Goal: Task Accomplishment & Management: Manage account settings

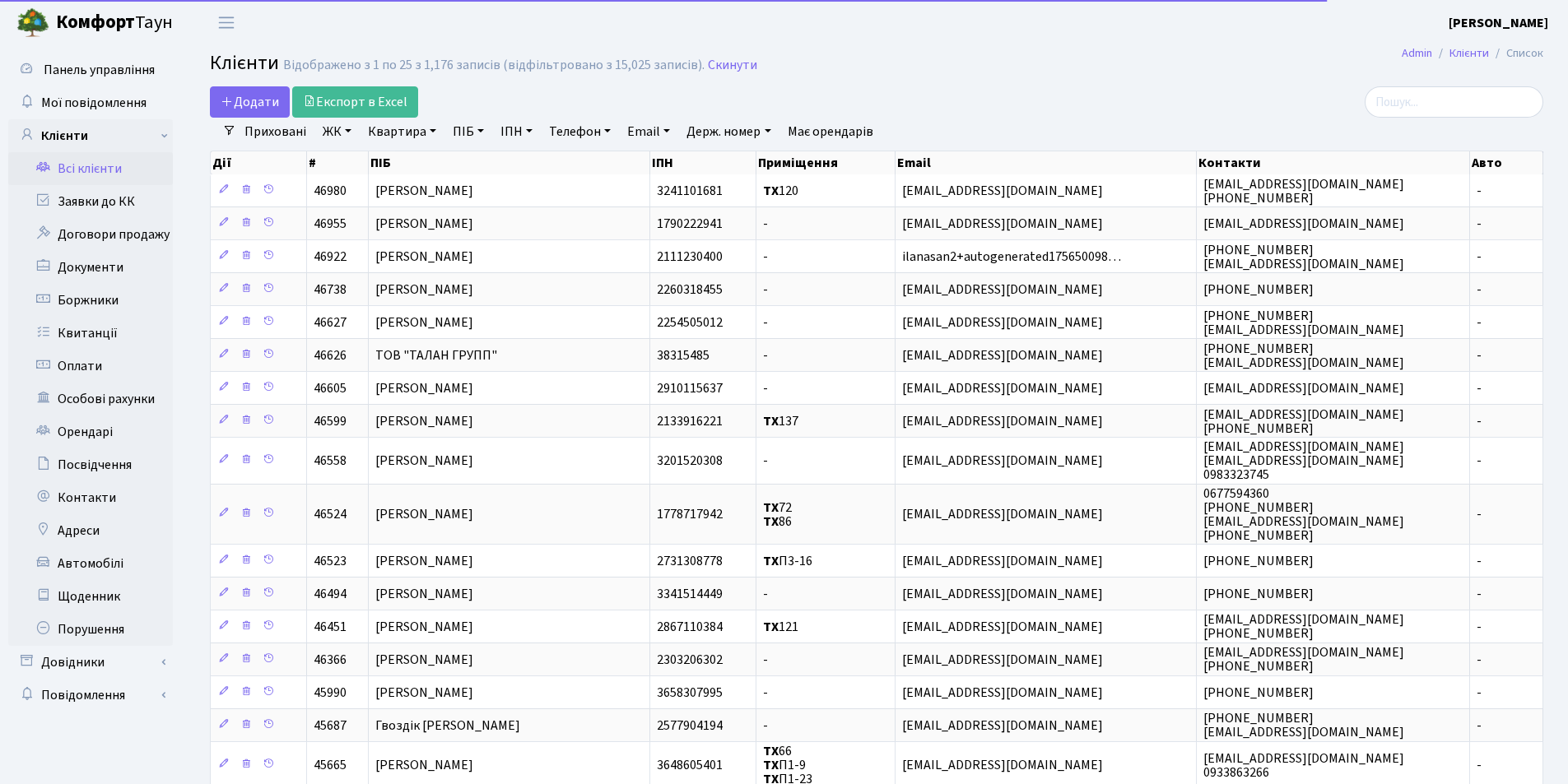
select select "25"
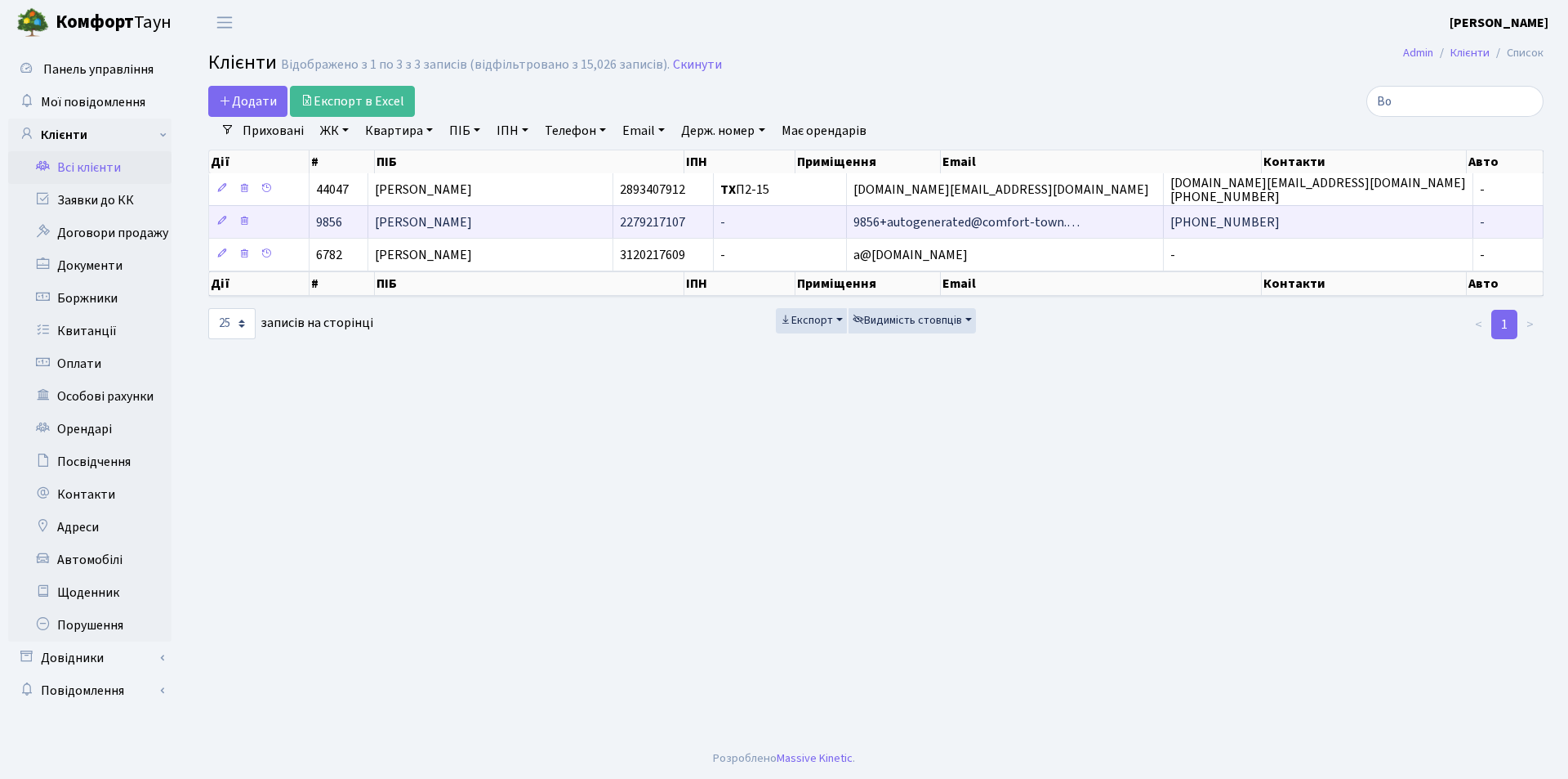
type input "В"
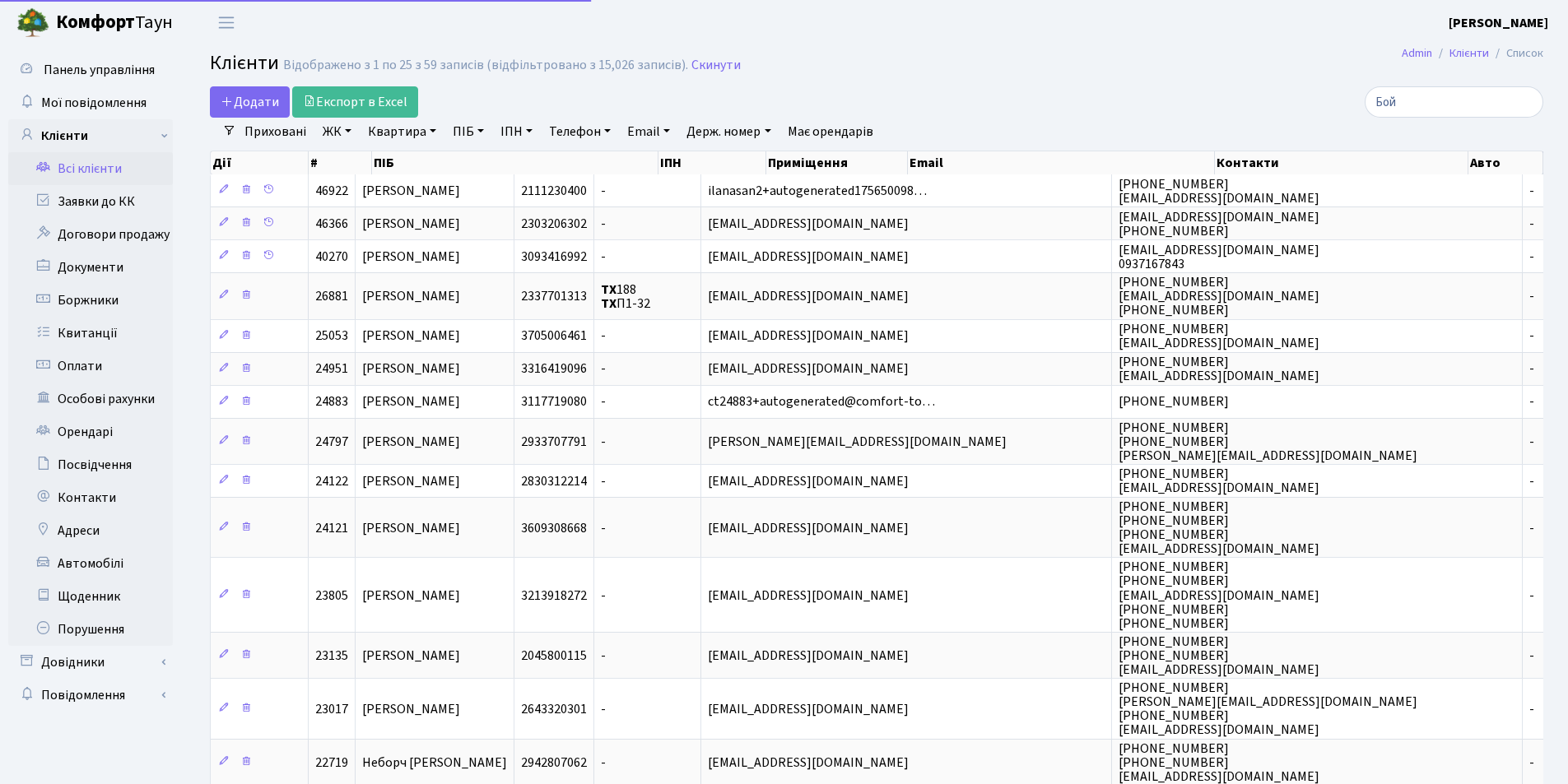
type input "Бойк"
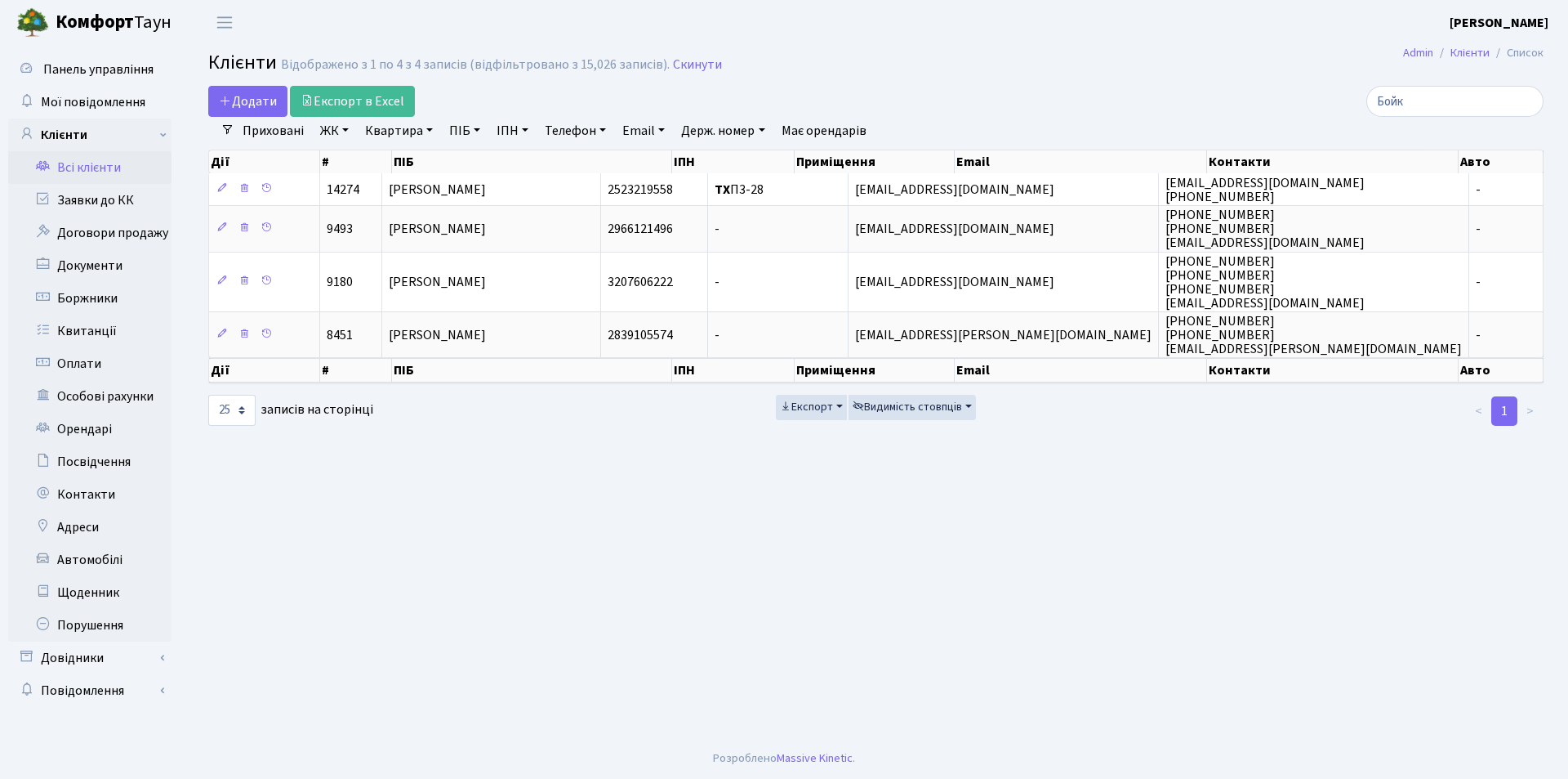
click at [1527, 100] on input "Бойк" at bounding box center [1455, 101] width 177 height 32
click at [1466, 106] on input "search" at bounding box center [1455, 101] width 177 height 32
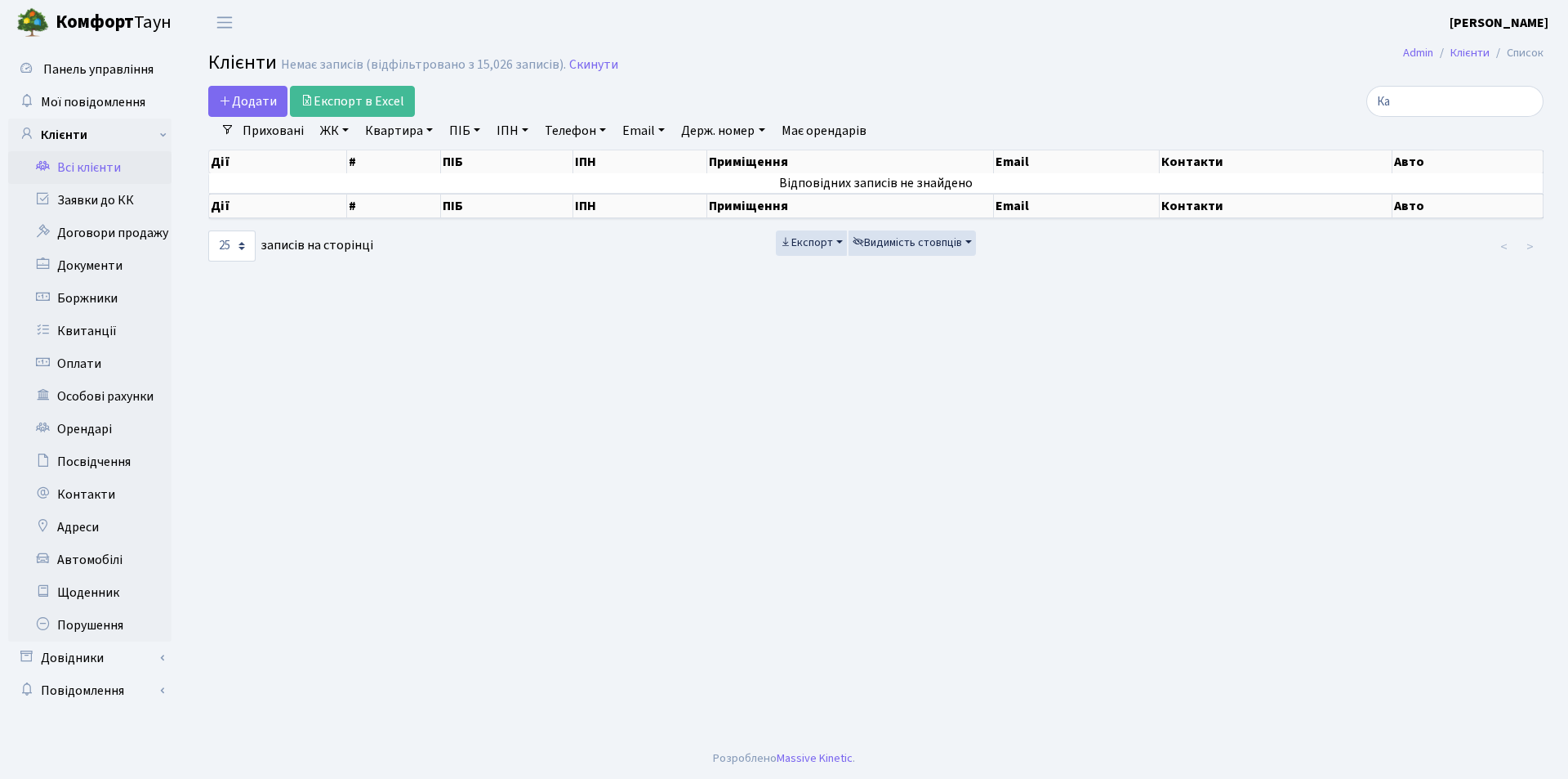
type input "К"
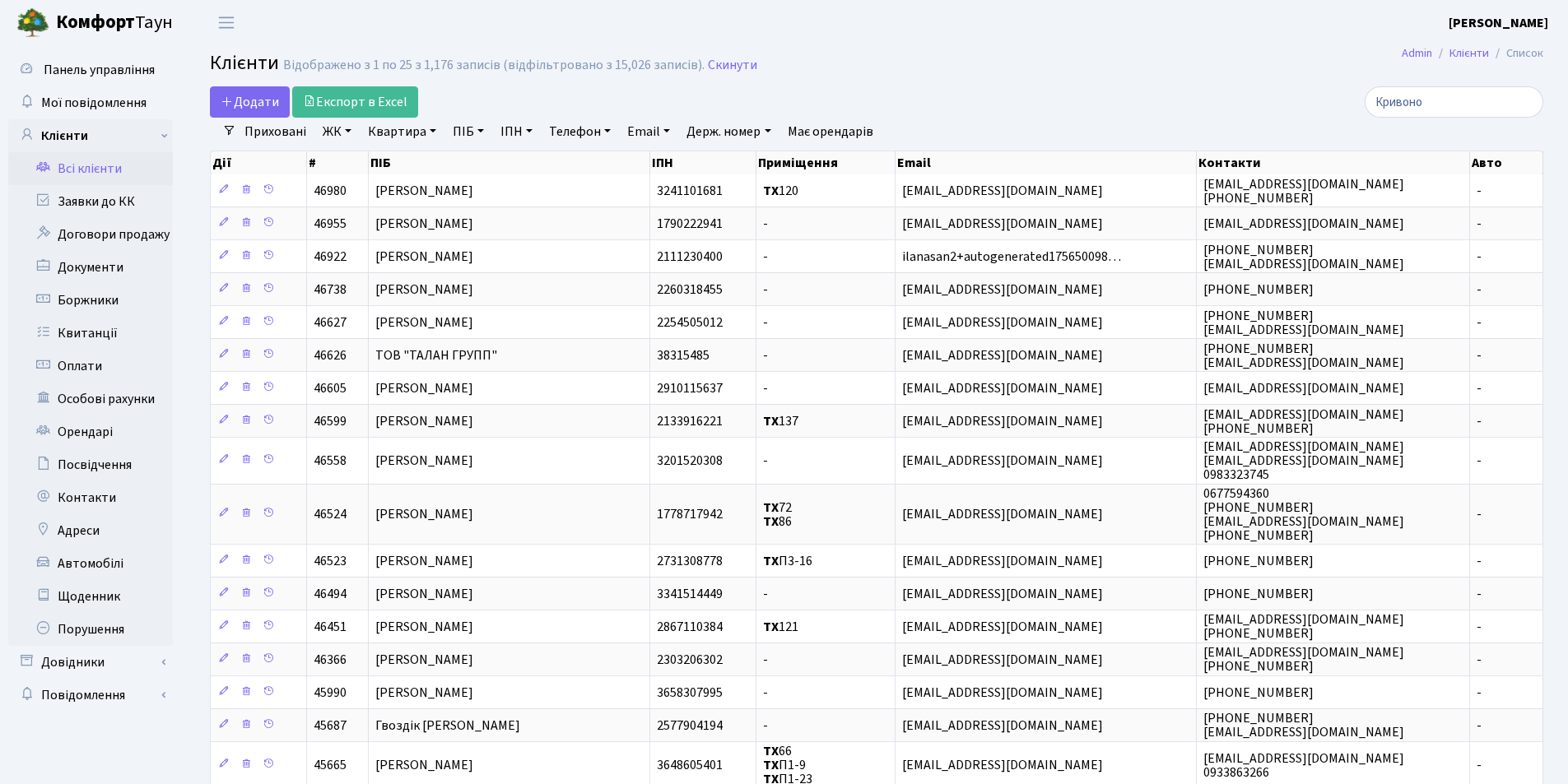
type input "Кривонос"
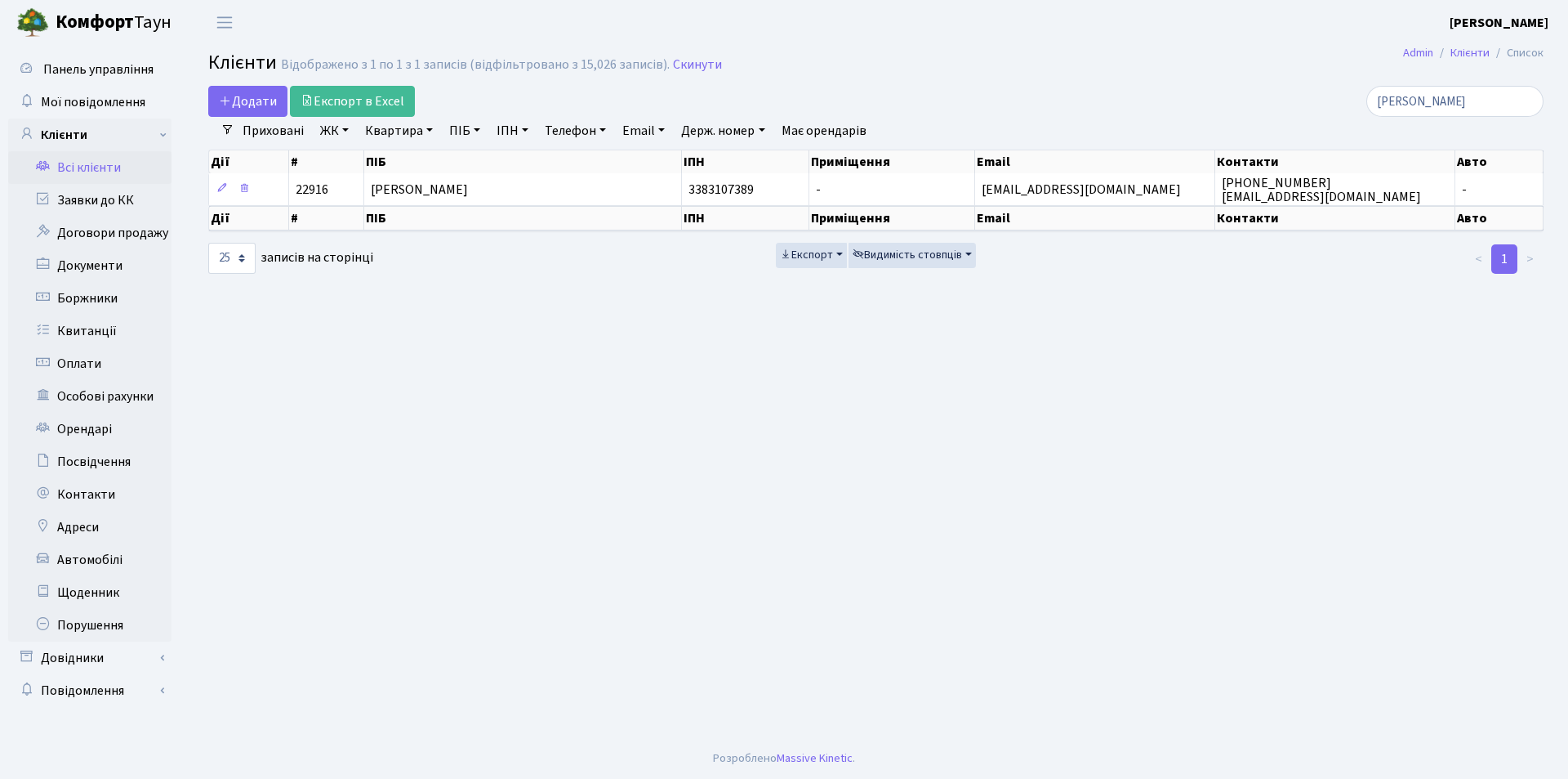
click at [1529, 93] on input "Кривонос" at bounding box center [1455, 101] width 177 height 32
drag, startPoint x: 1524, startPoint y: 101, endPoint x: 1484, endPoint y: 97, distance: 40.2
click at [1523, 101] on input "Кривонос" at bounding box center [1455, 101] width 177 height 32
click at [1466, 96] on input "search" at bounding box center [1455, 101] width 177 height 32
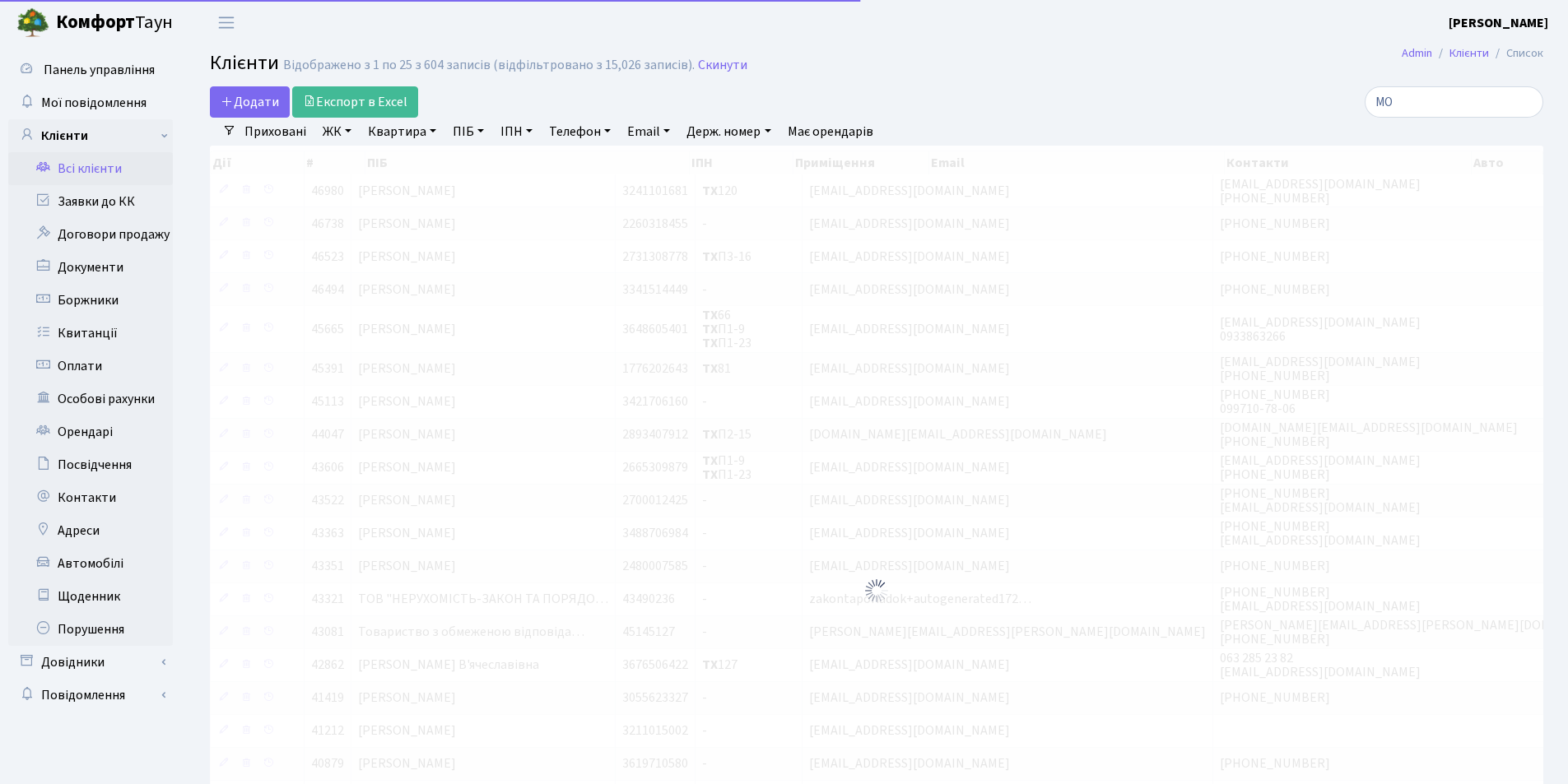
type input "М"
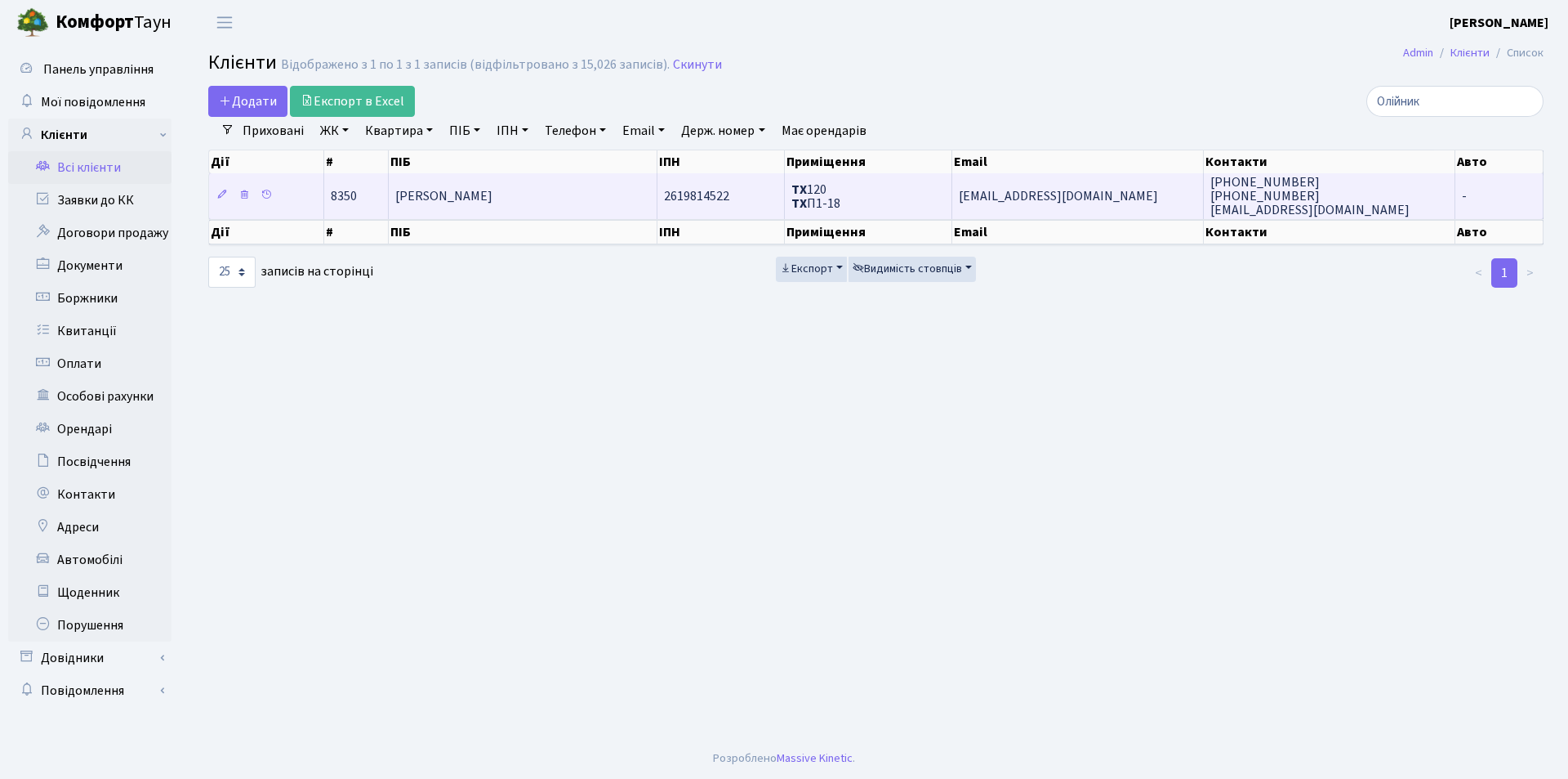
type input "Олійник"
click at [463, 182] on td "Олійник Ірина Анатоліївна" at bounding box center [523, 196] width 269 height 45
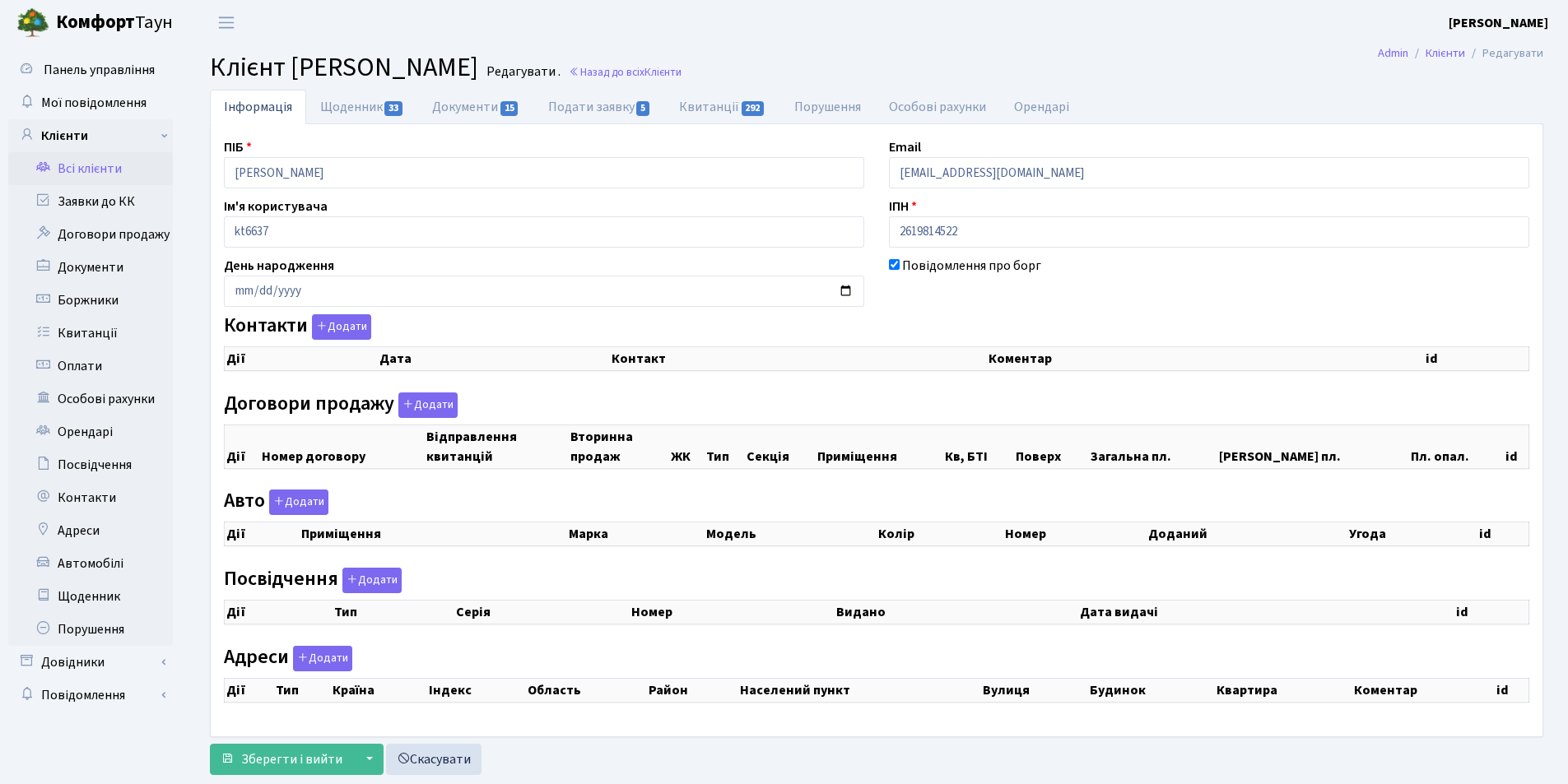
checkbox input "true"
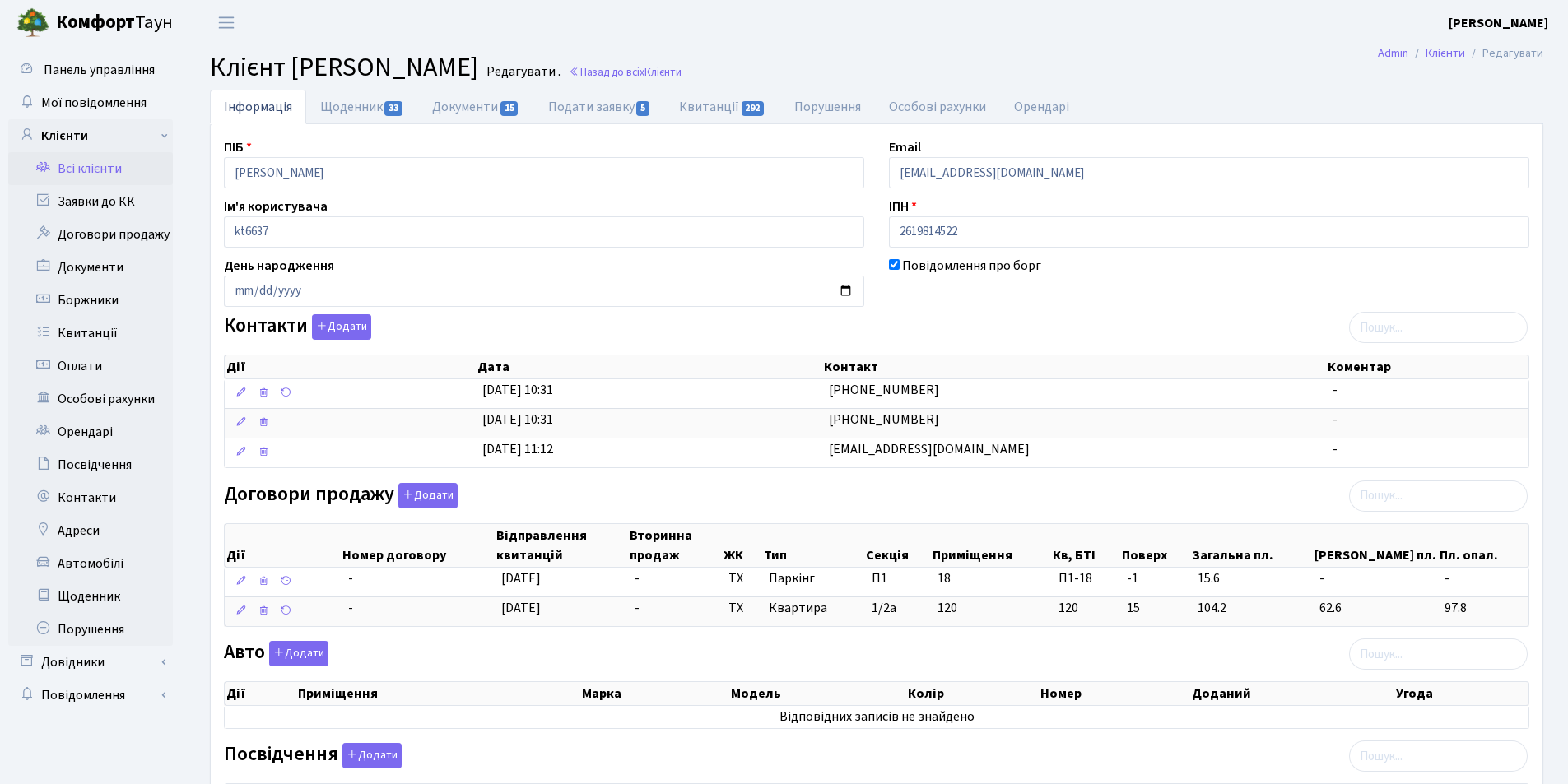
click at [106, 163] on link "Всі клієнти" at bounding box center [90, 168] width 165 height 33
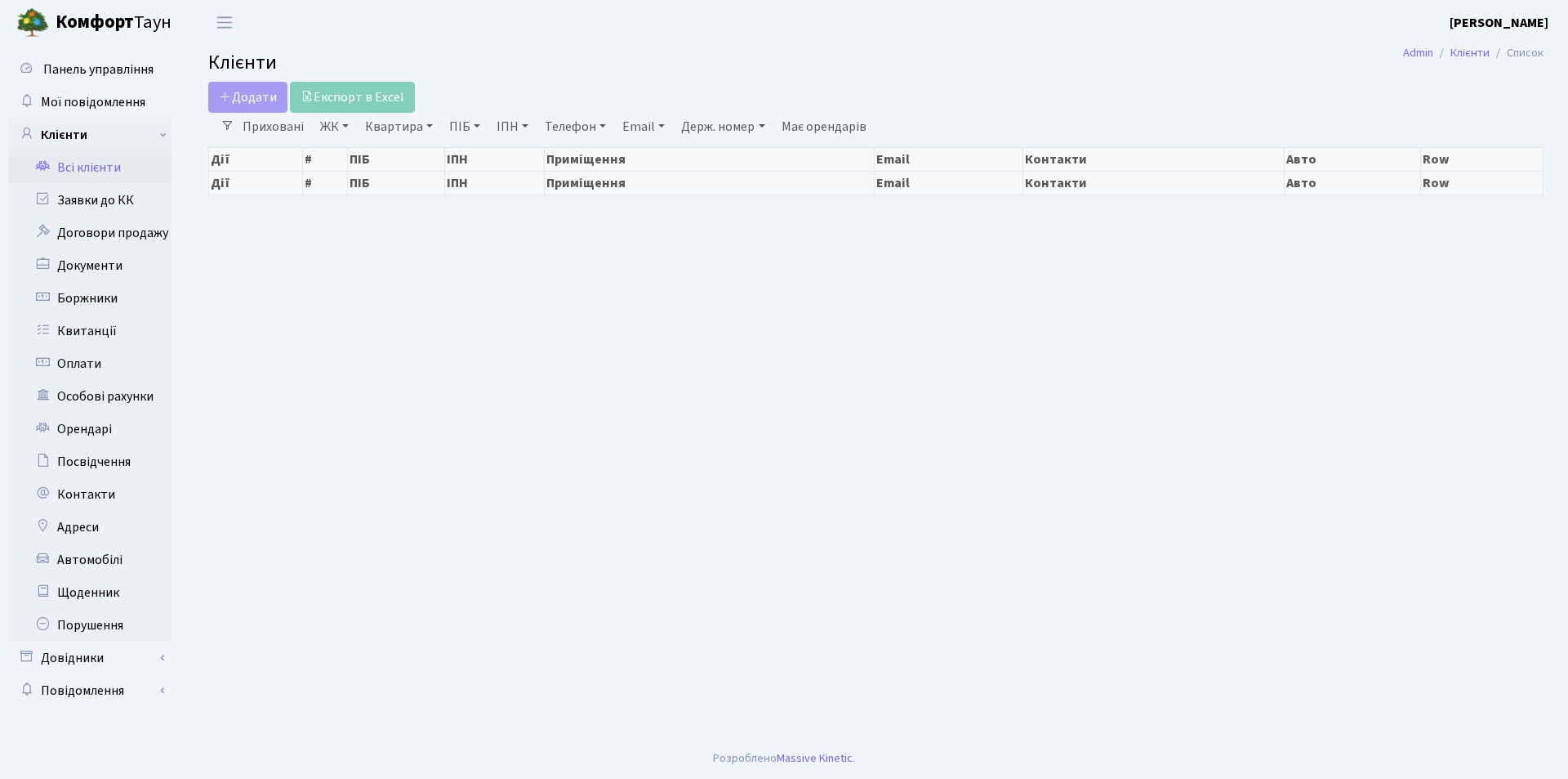
select select "25"
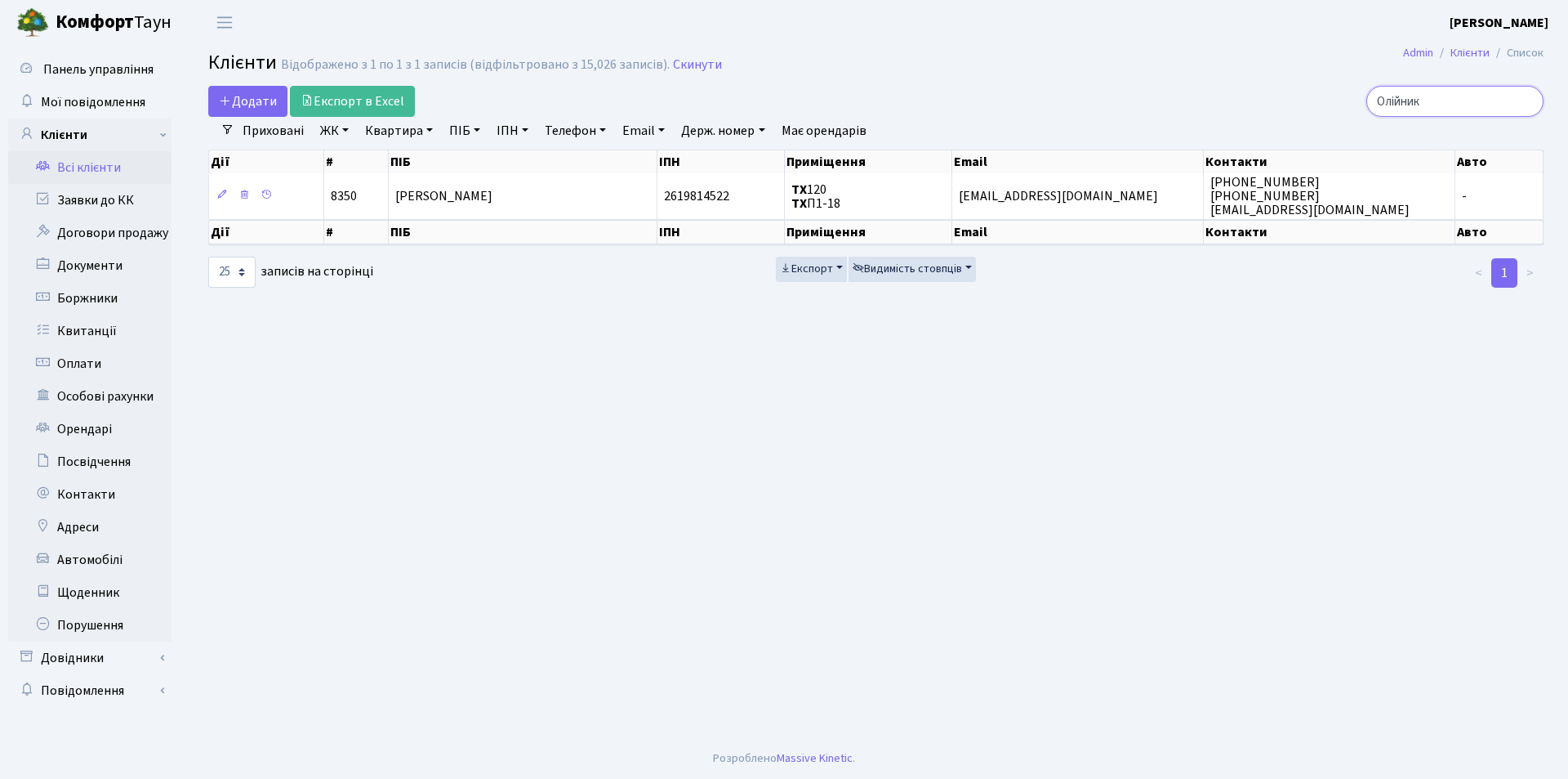
click at [1523, 101] on input "Олійник" at bounding box center [1455, 101] width 177 height 32
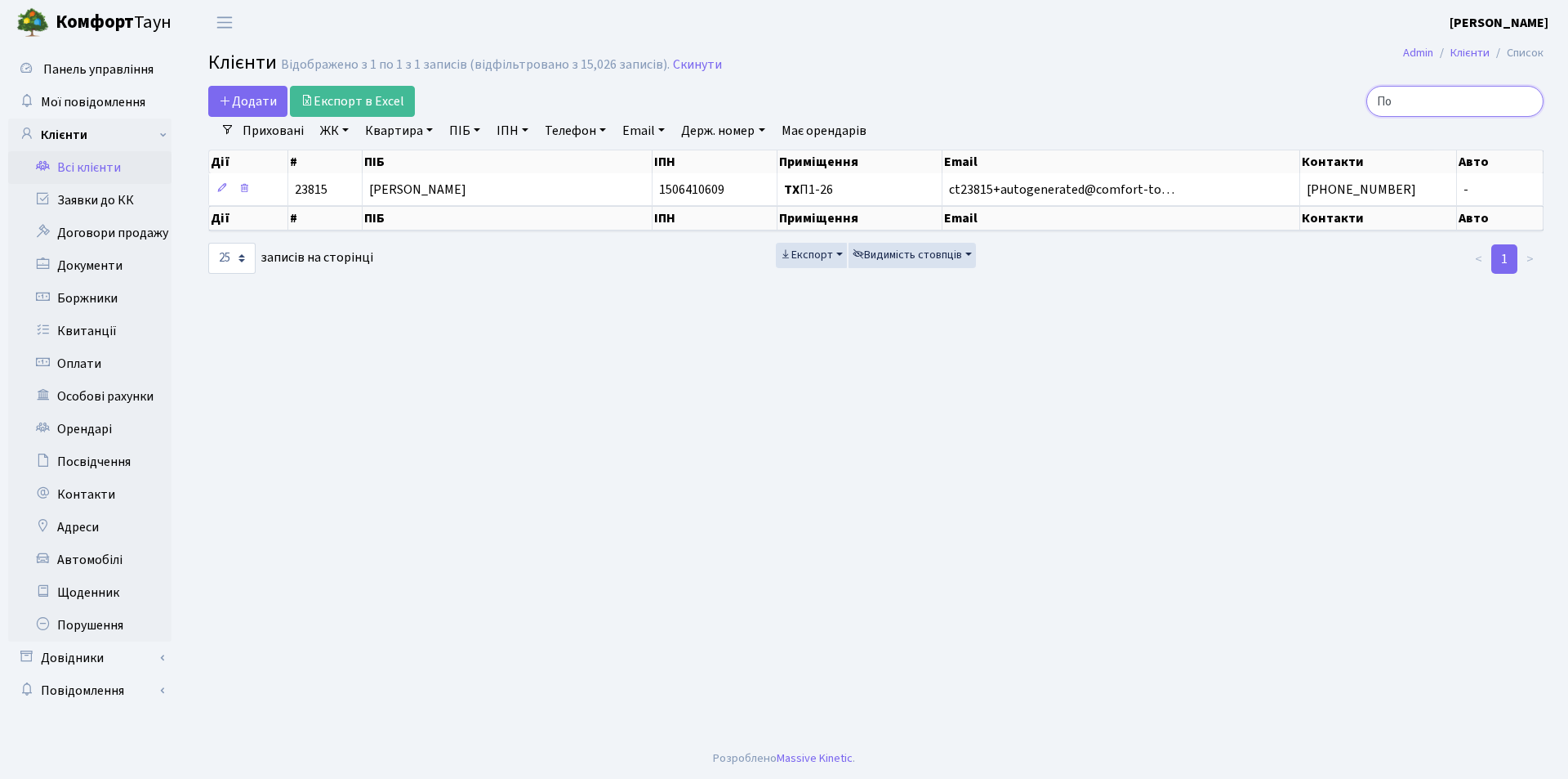
type input "П"
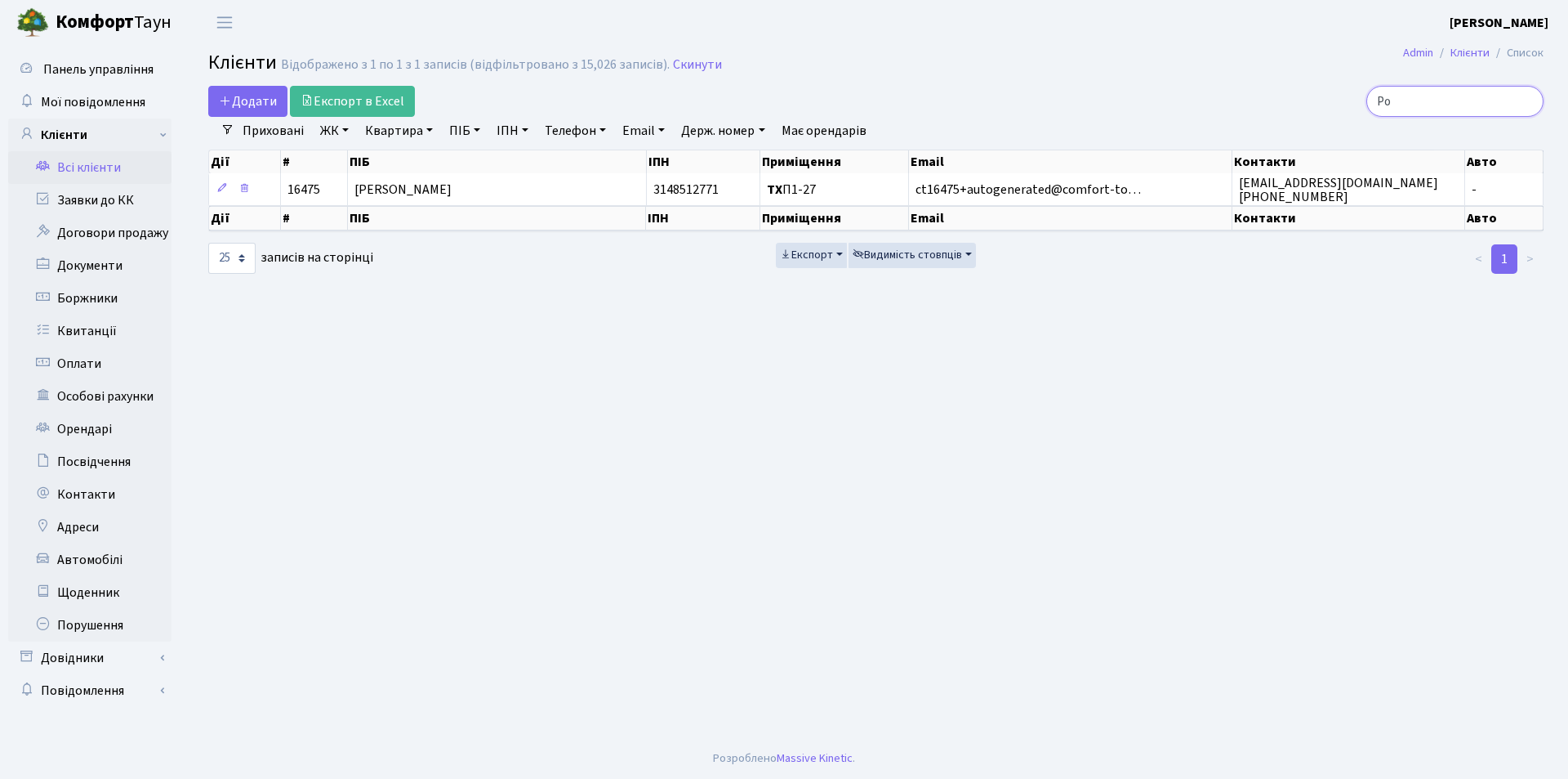
type input "Р"
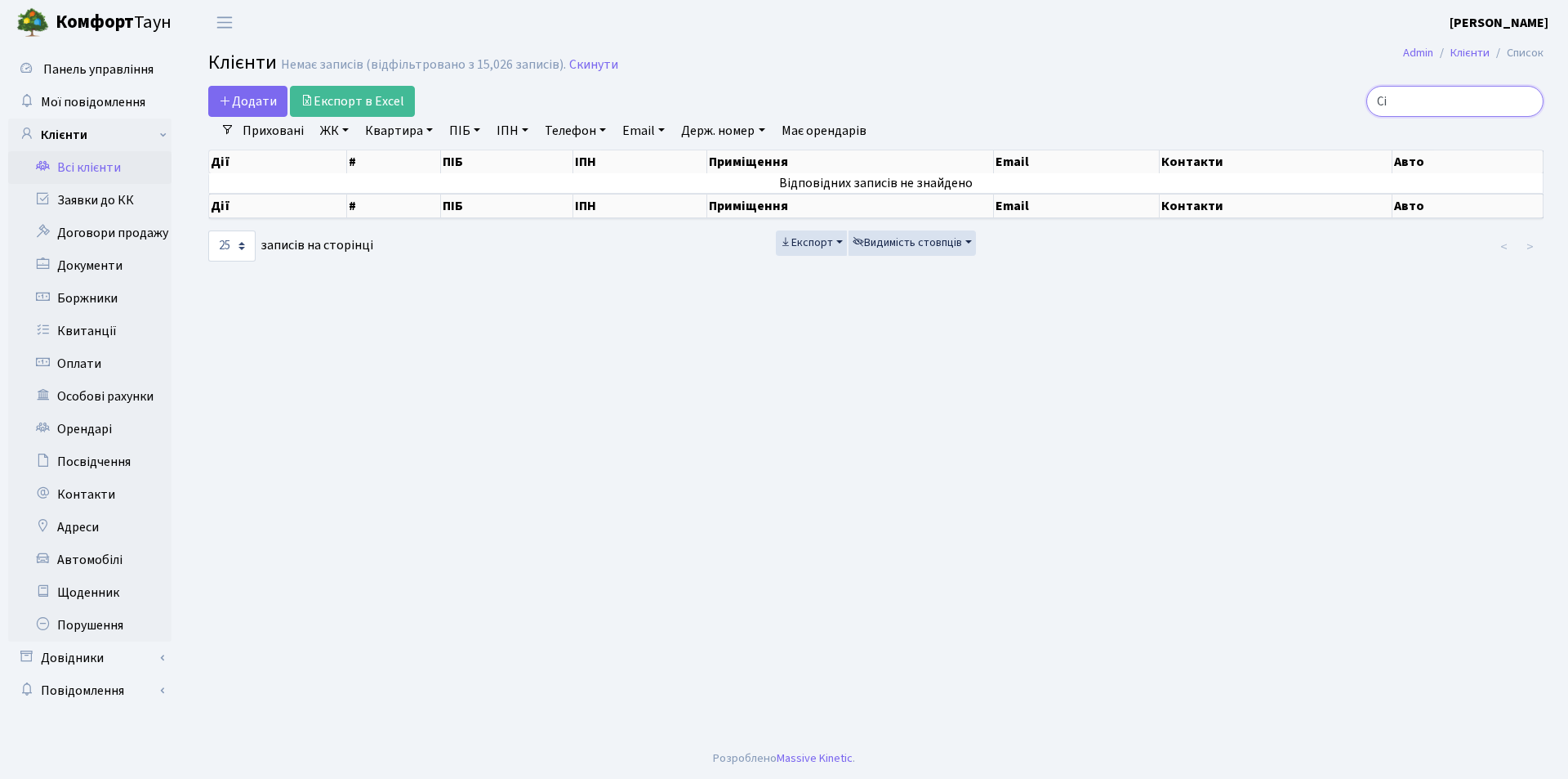
type input "С"
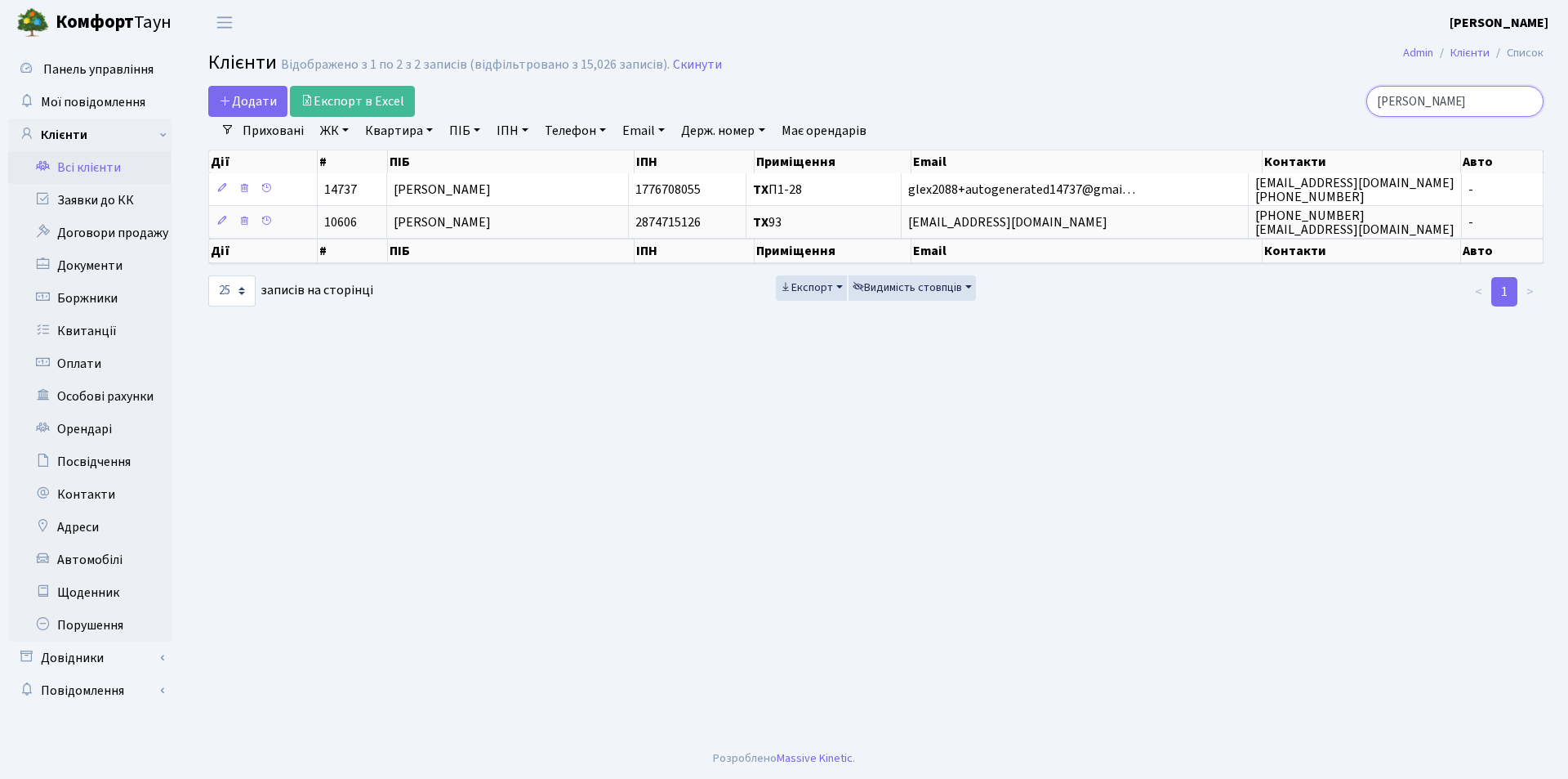
type input "Т"
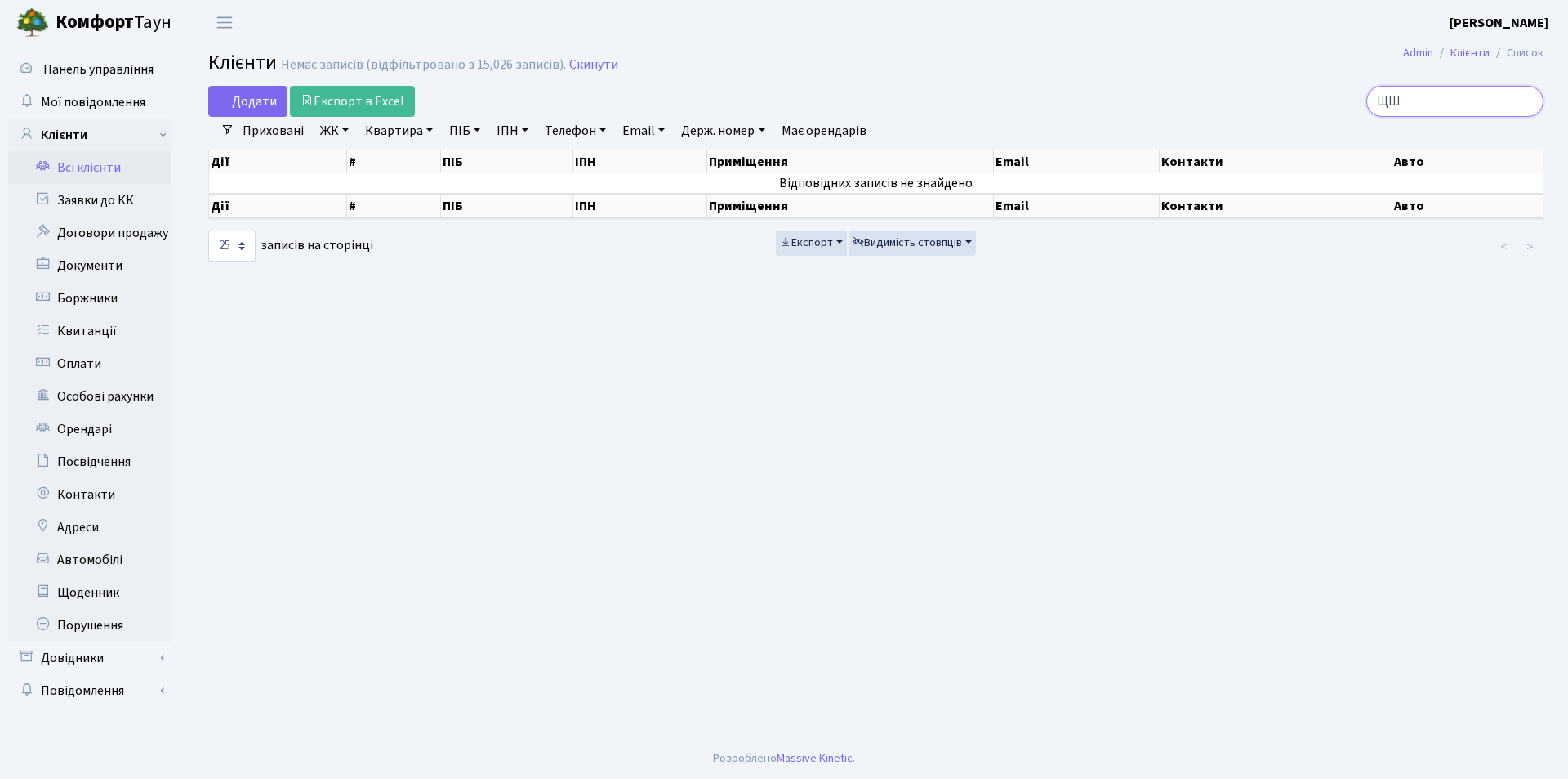
type input "Щ"
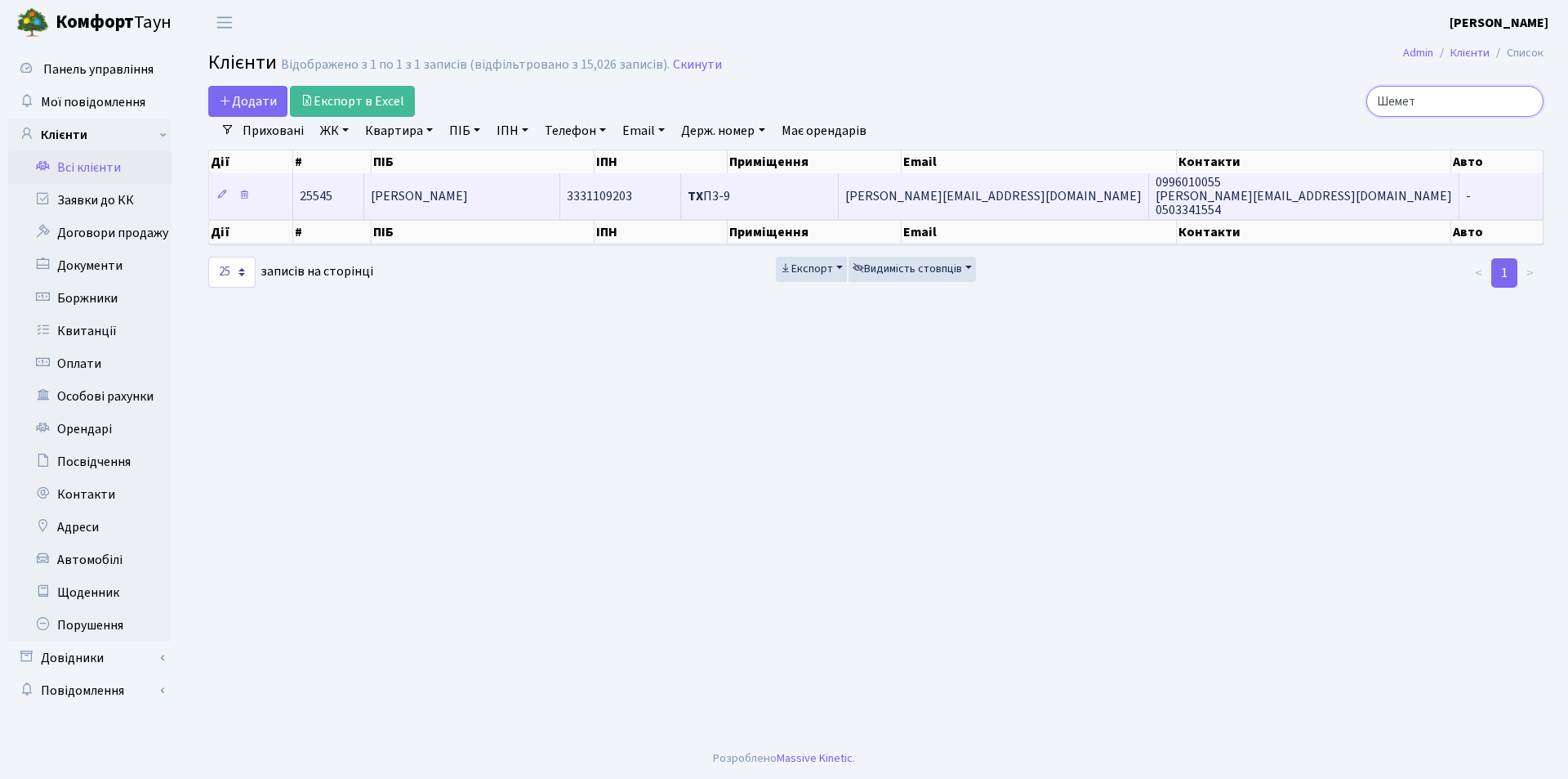
type input "Шемет"
click at [468, 195] on span "Шемет Анна Юріївна" at bounding box center [419, 196] width 97 height 18
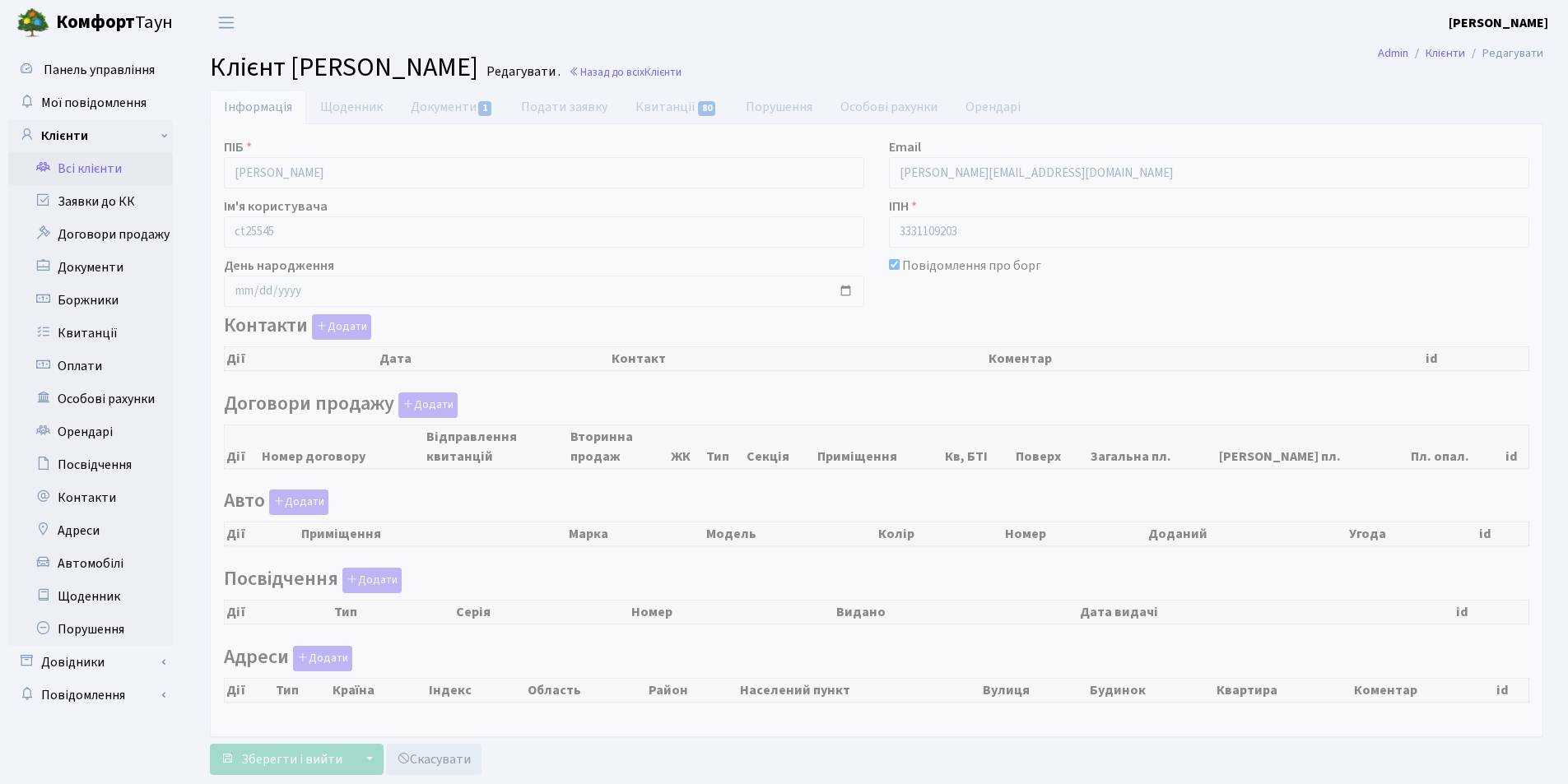
checkbox input "true"
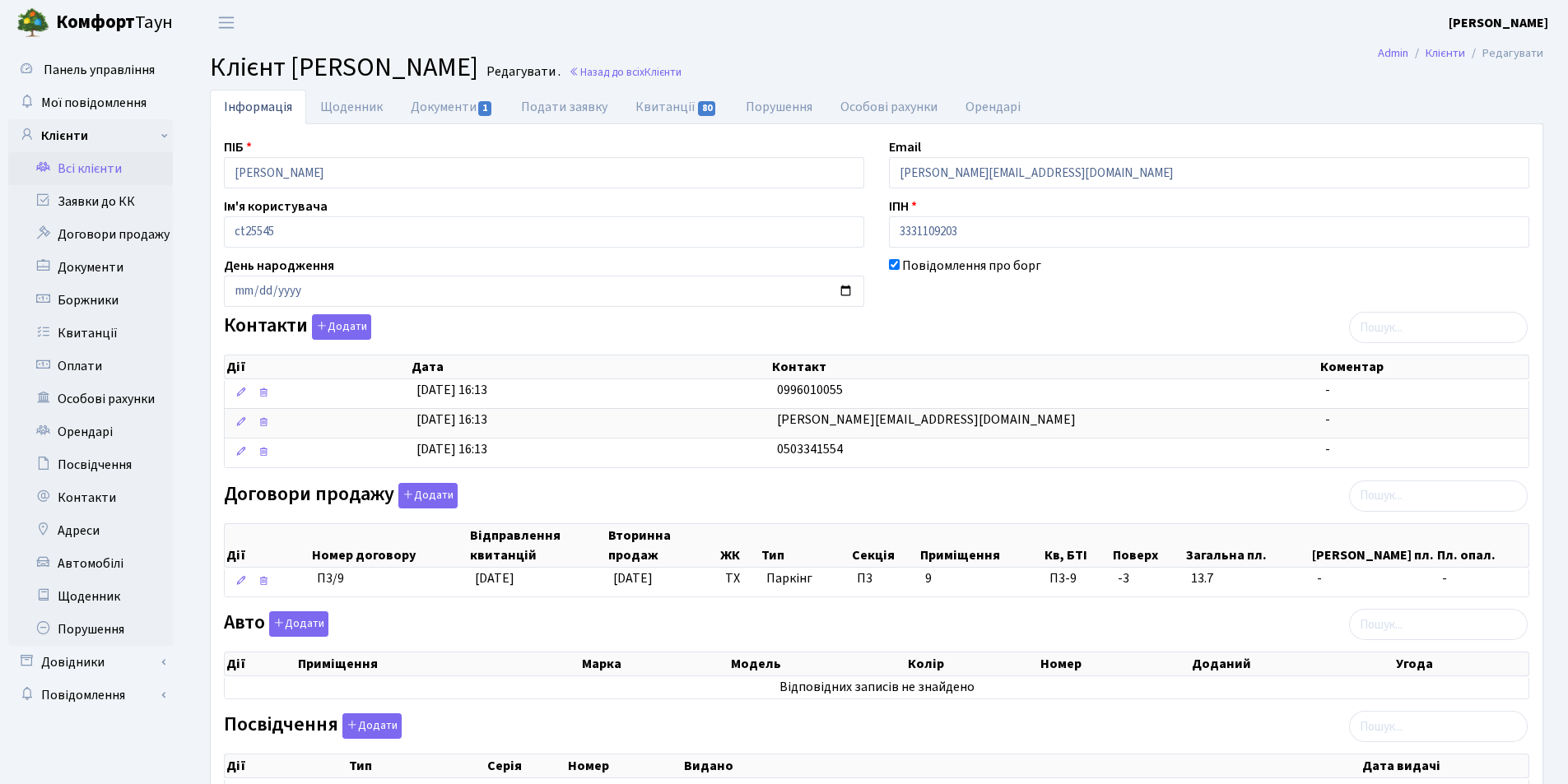
click at [98, 166] on link "Всі клієнти" at bounding box center [90, 168] width 165 height 33
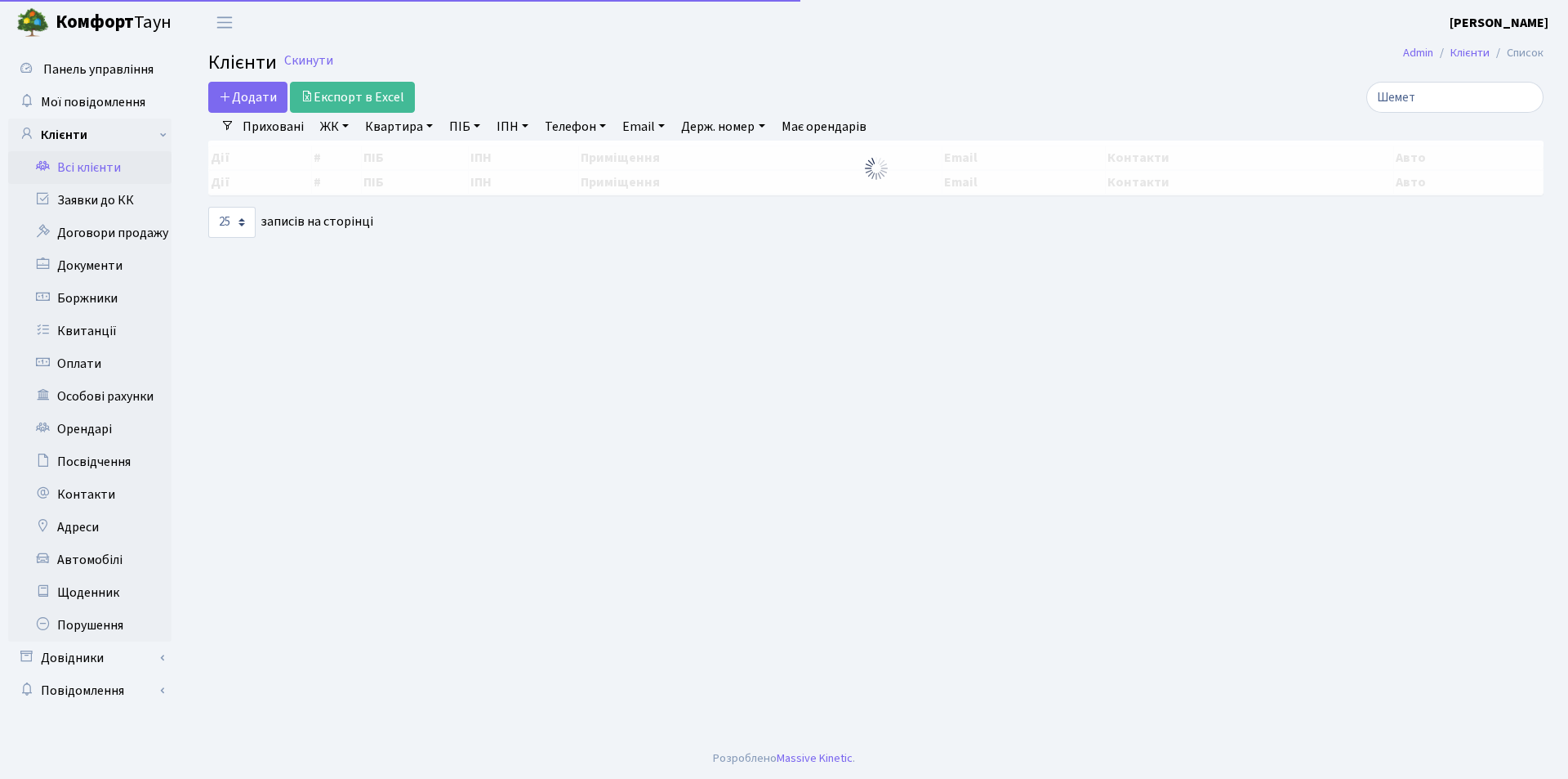
select select "25"
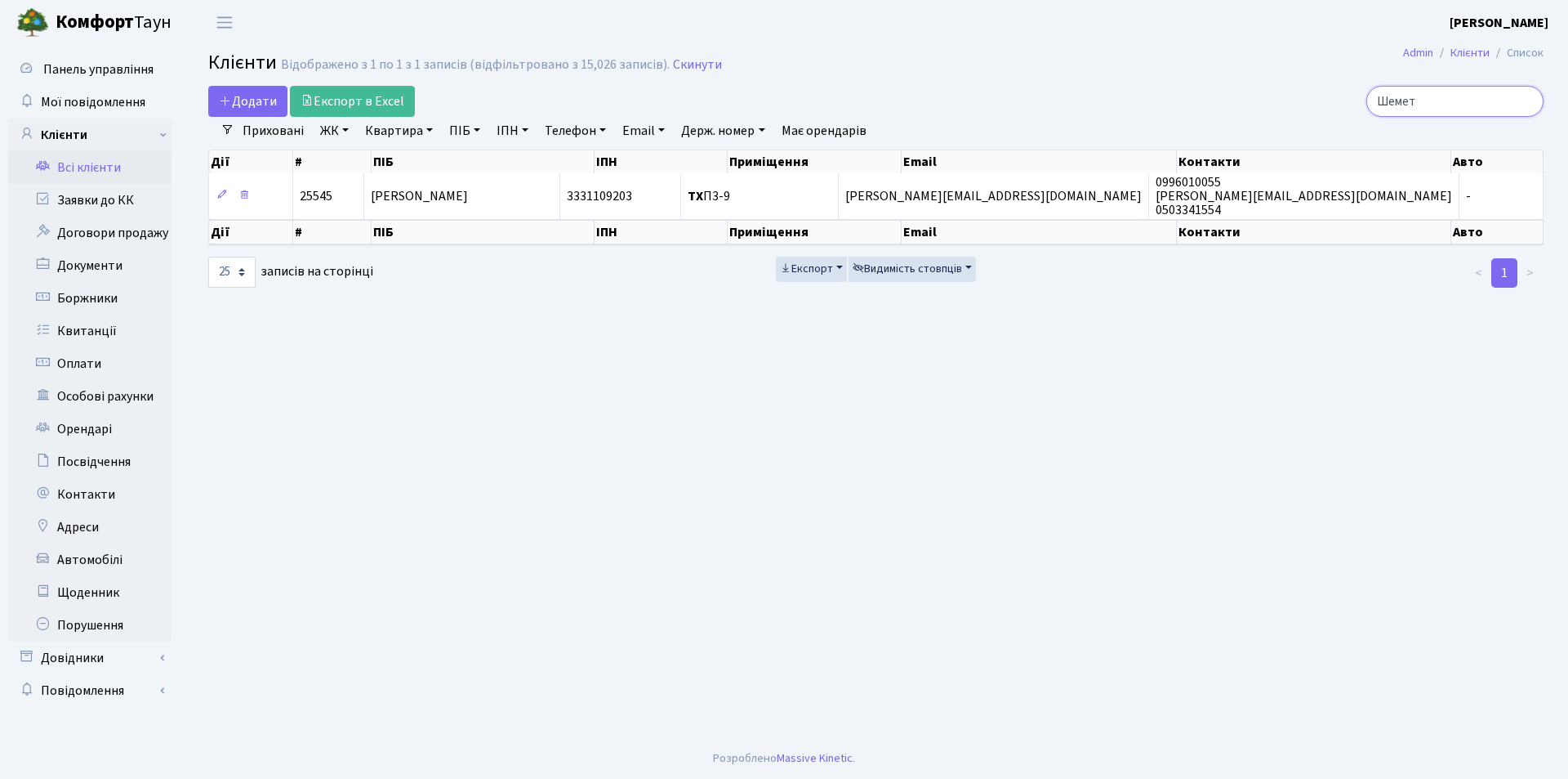
click at [1528, 98] on input "Шемет" at bounding box center [1455, 101] width 177 height 32
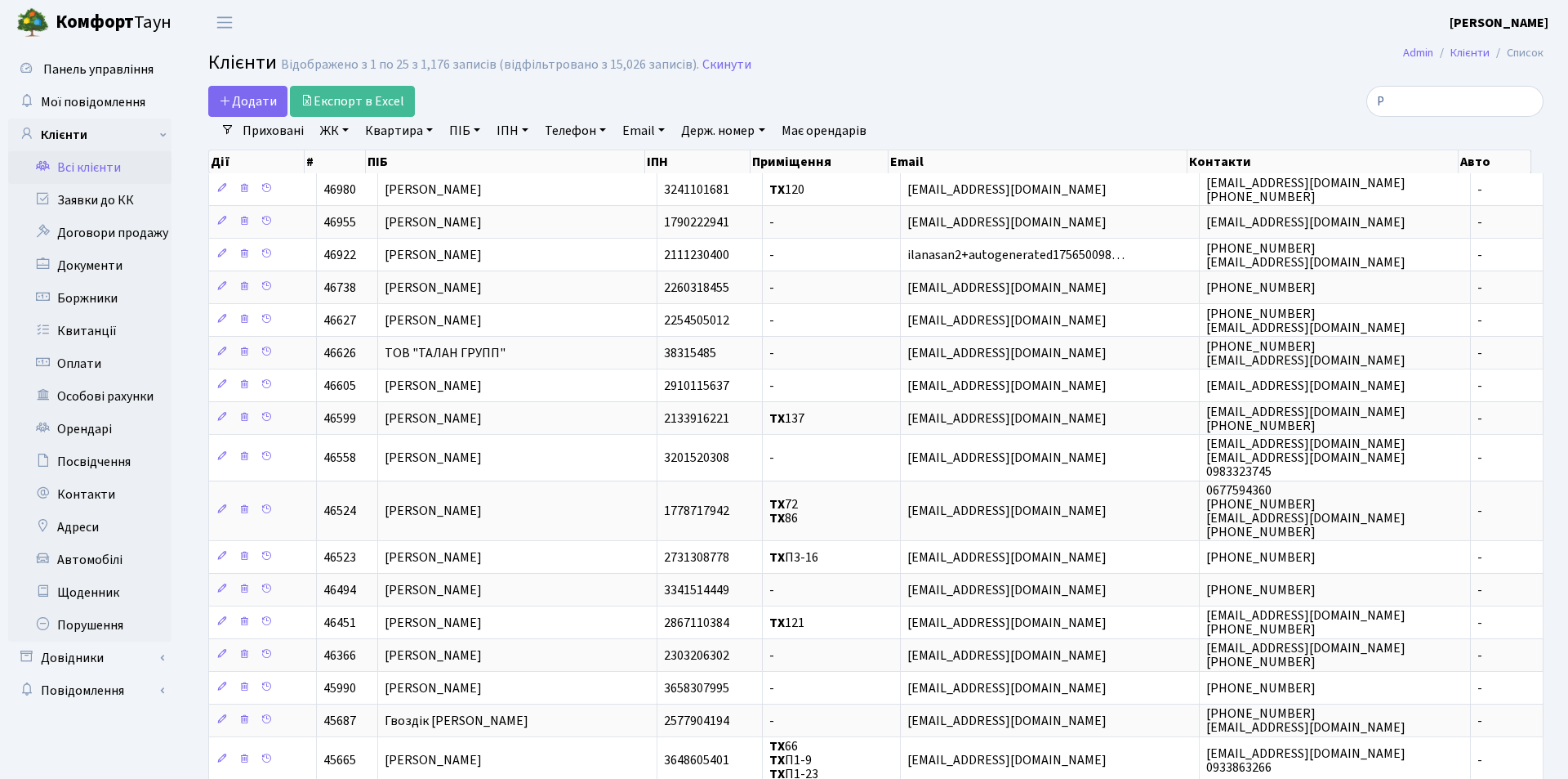
select select "25"
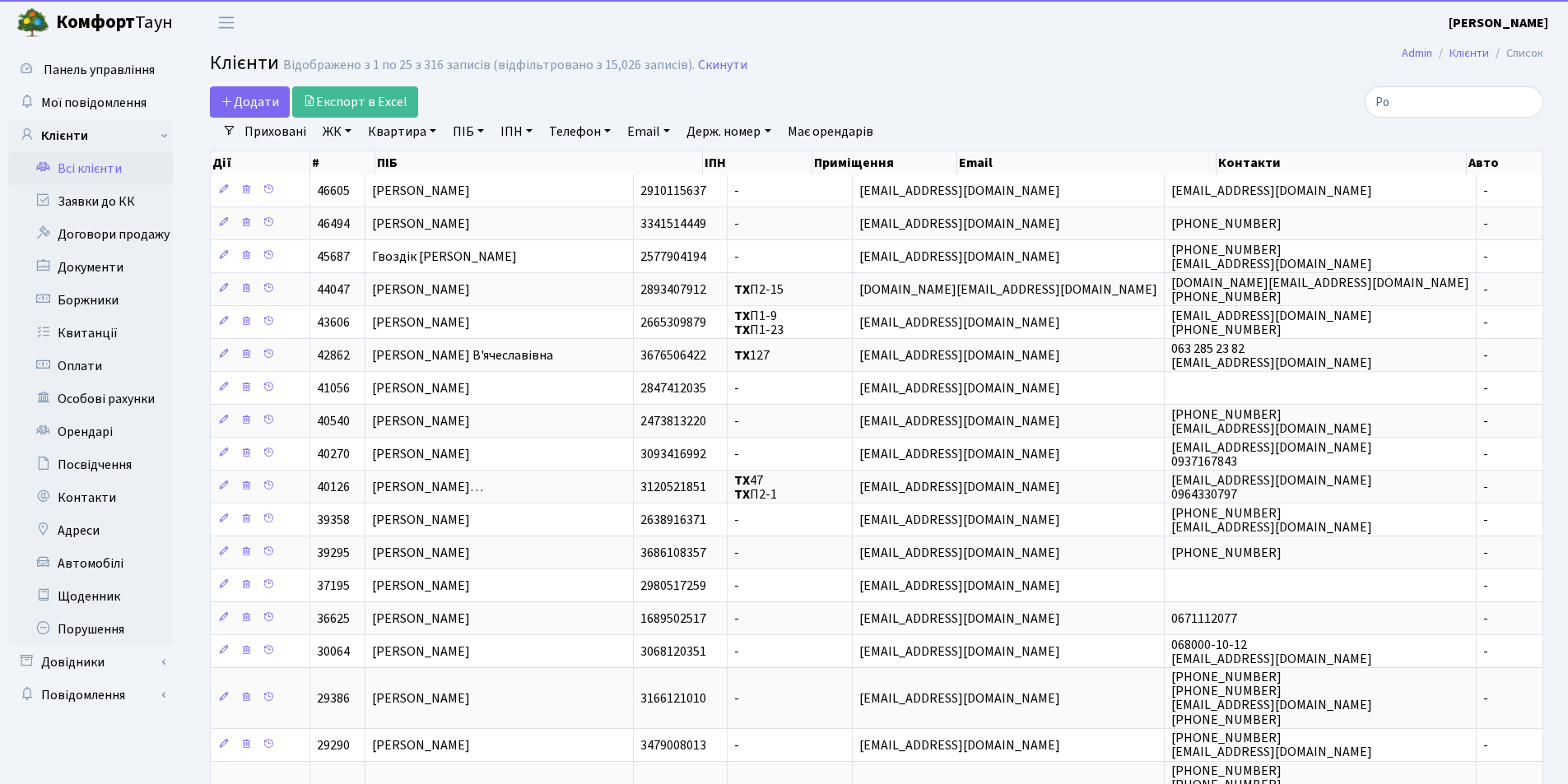
type input "Рог"
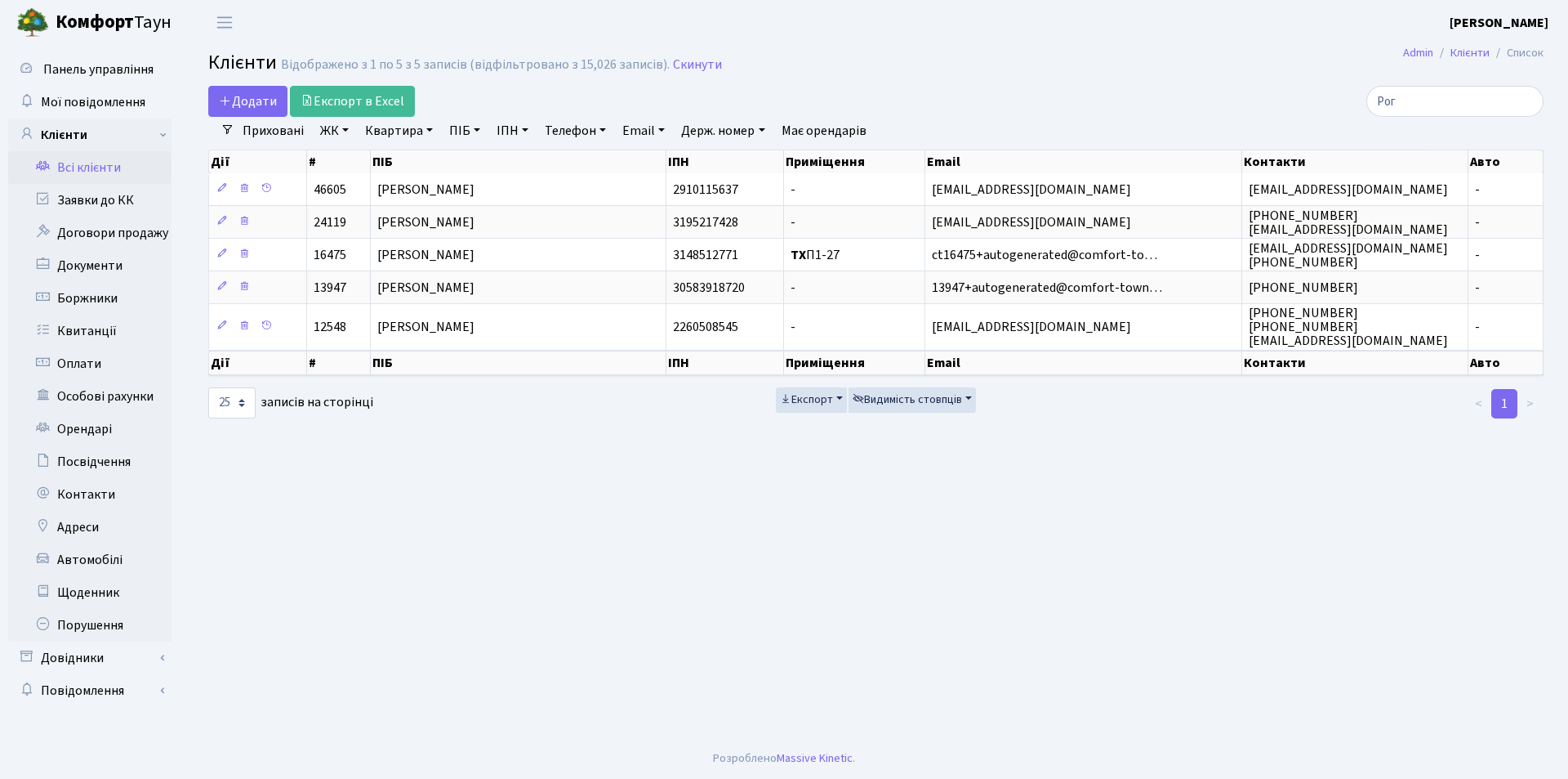
click at [1528, 99] on input "Рог" at bounding box center [1455, 101] width 177 height 32
